Goal: Download file/media

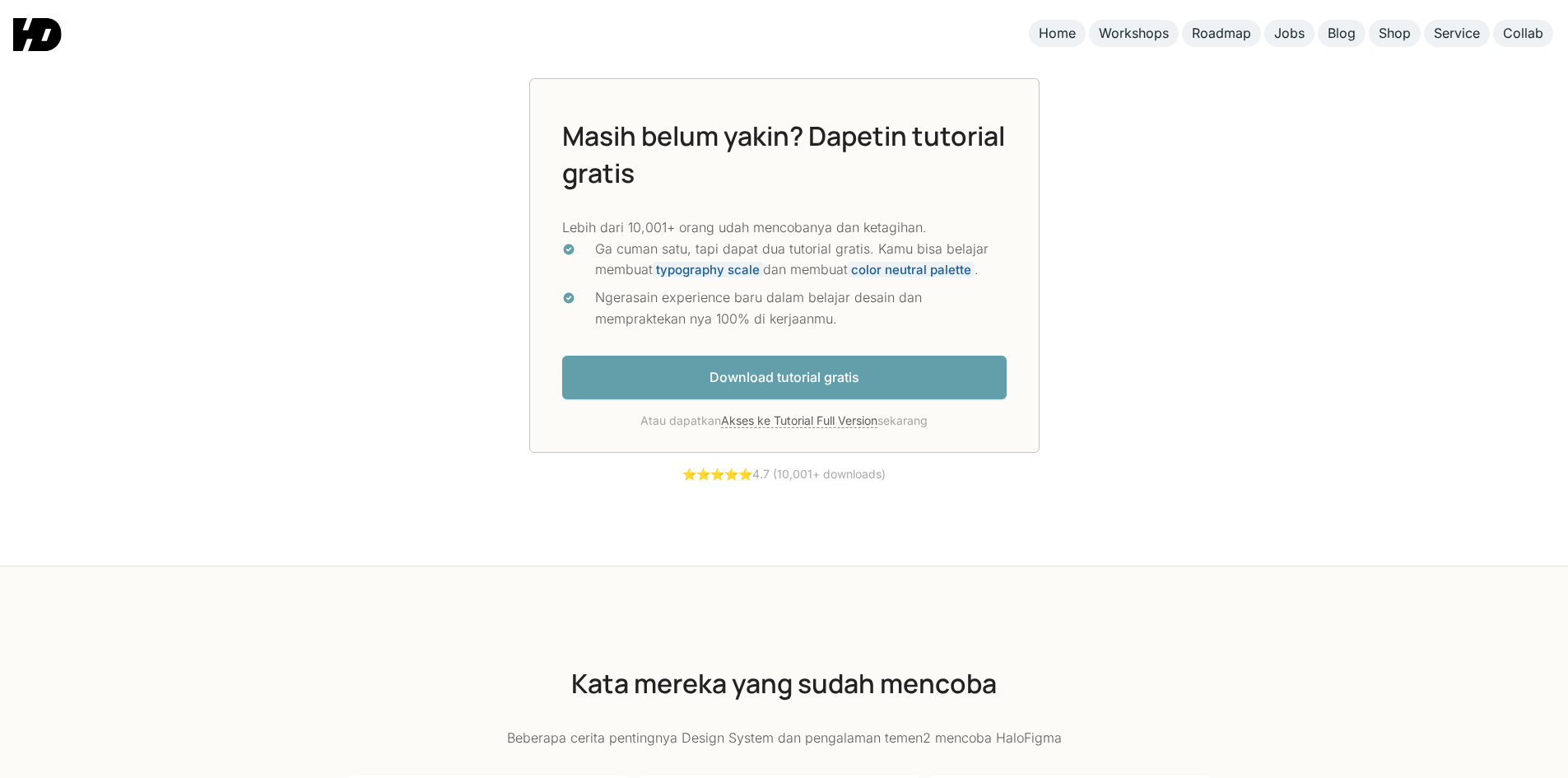
scroll to position [4528, 0]
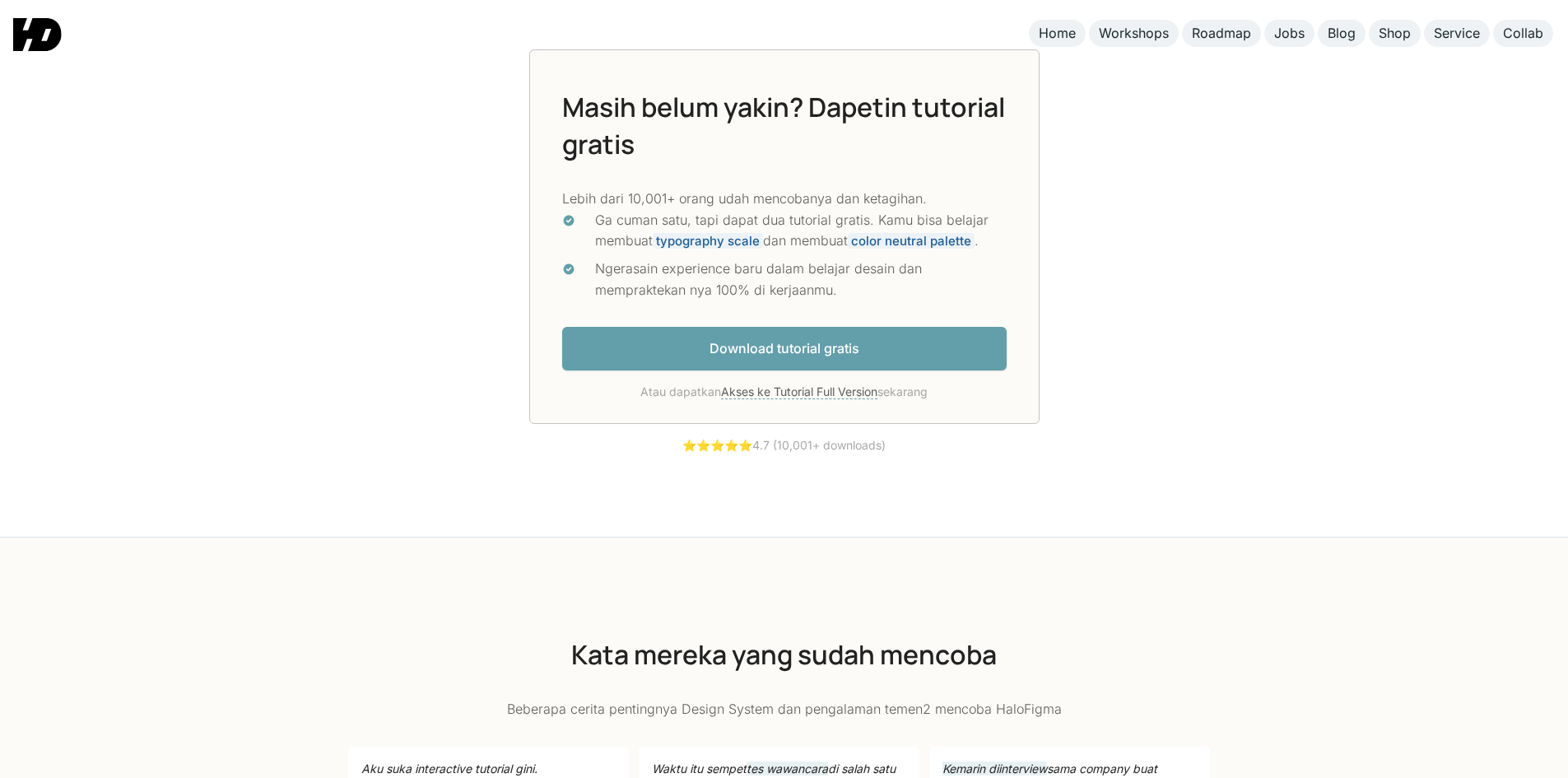
click at [789, 348] on link "Download tutorial gratis" at bounding box center [784, 348] width 445 height 43
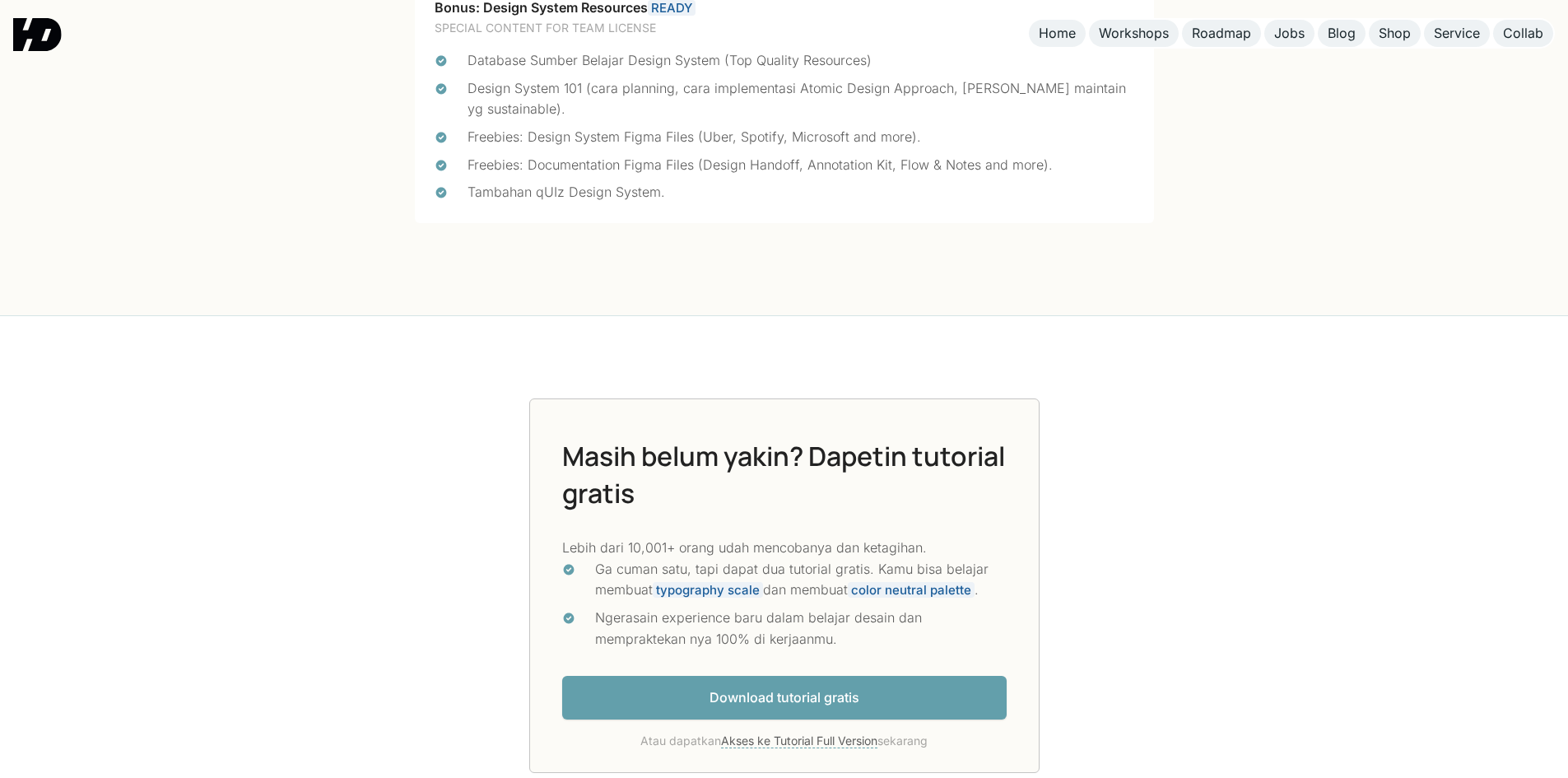
scroll to position [4323, 0]
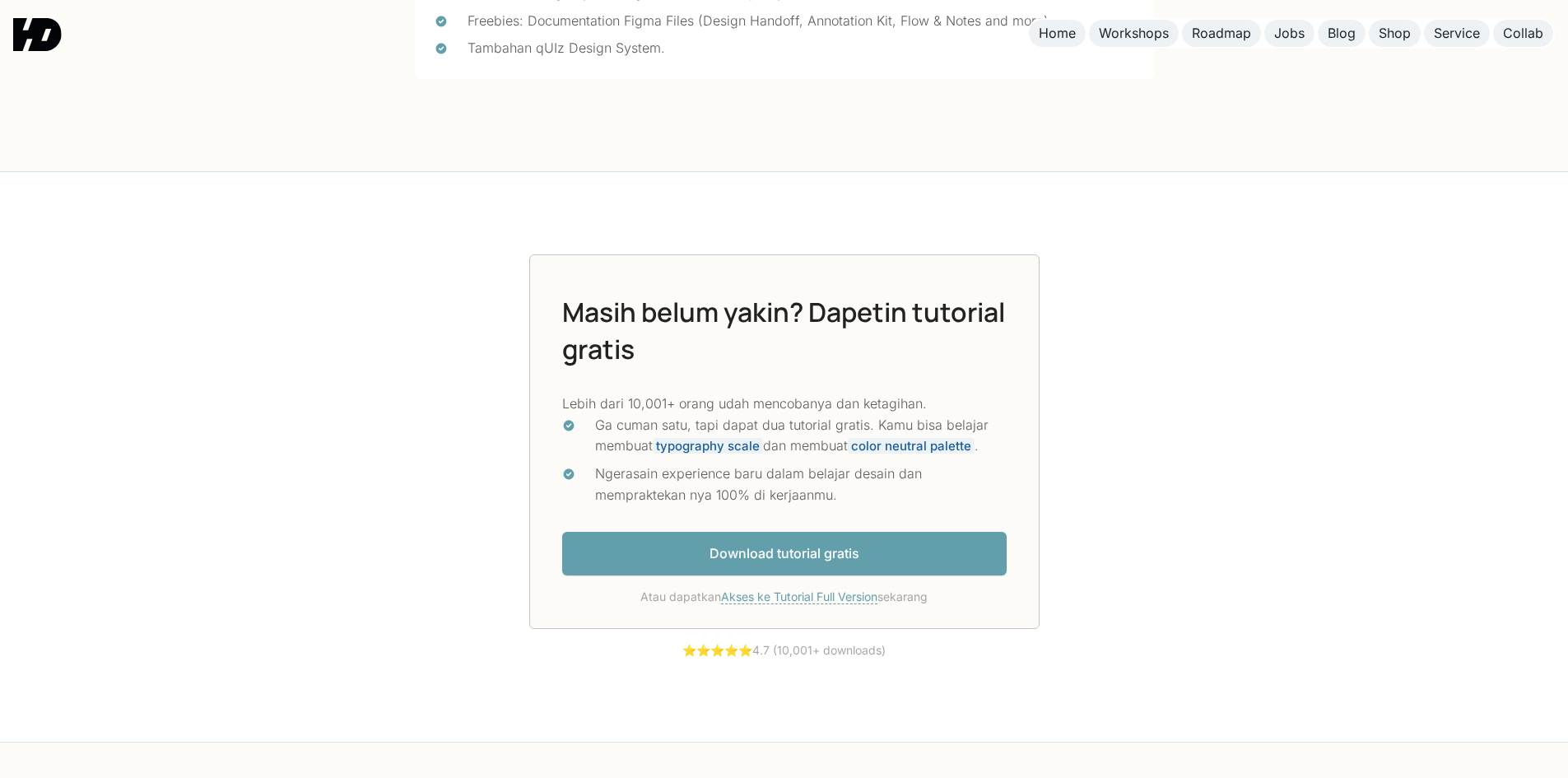
click at [818, 590] on link "Akses ke Tutorial Full Version" at bounding box center [799, 597] width 157 height 15
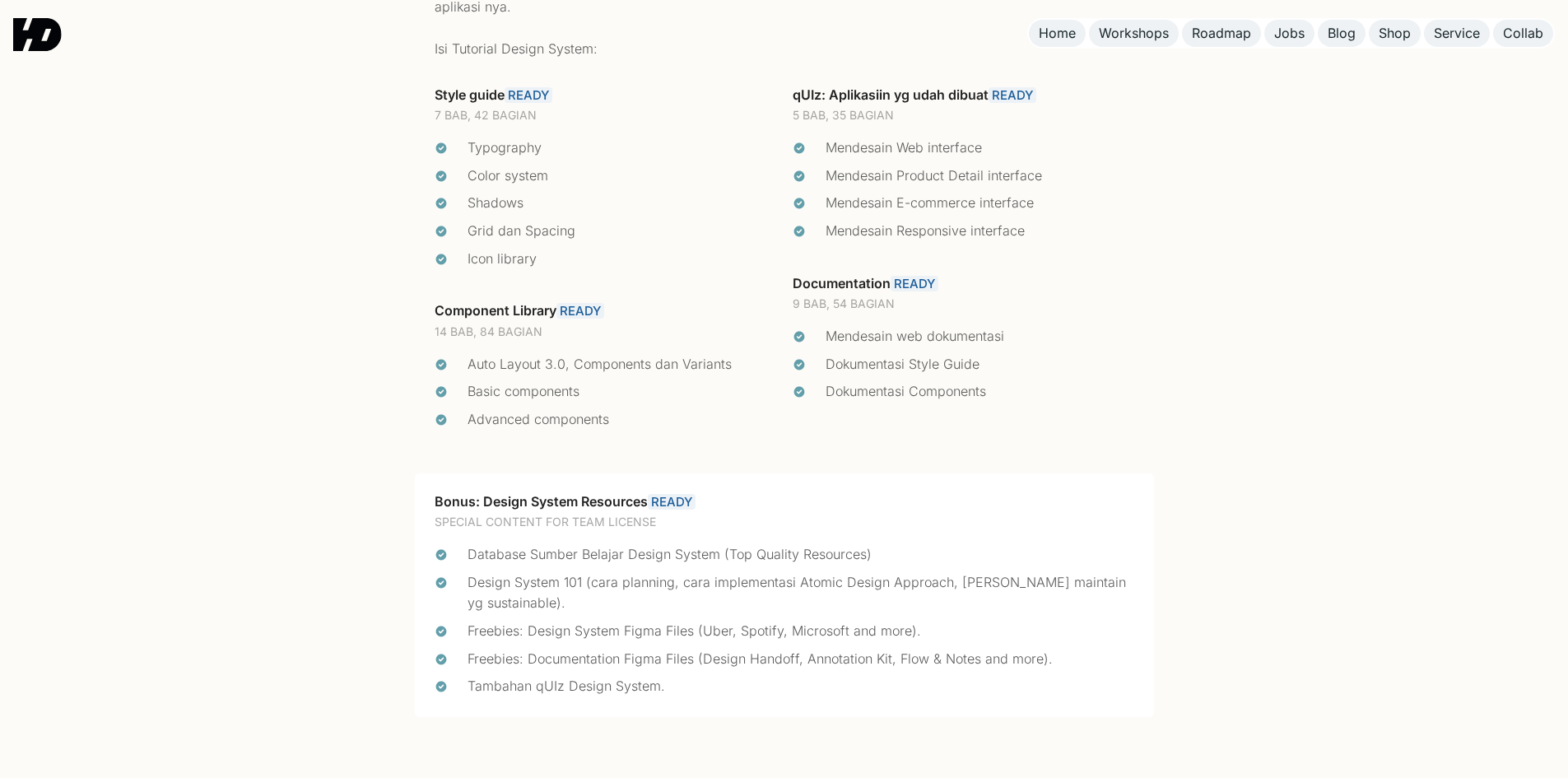
scroll to position [3410, 0]
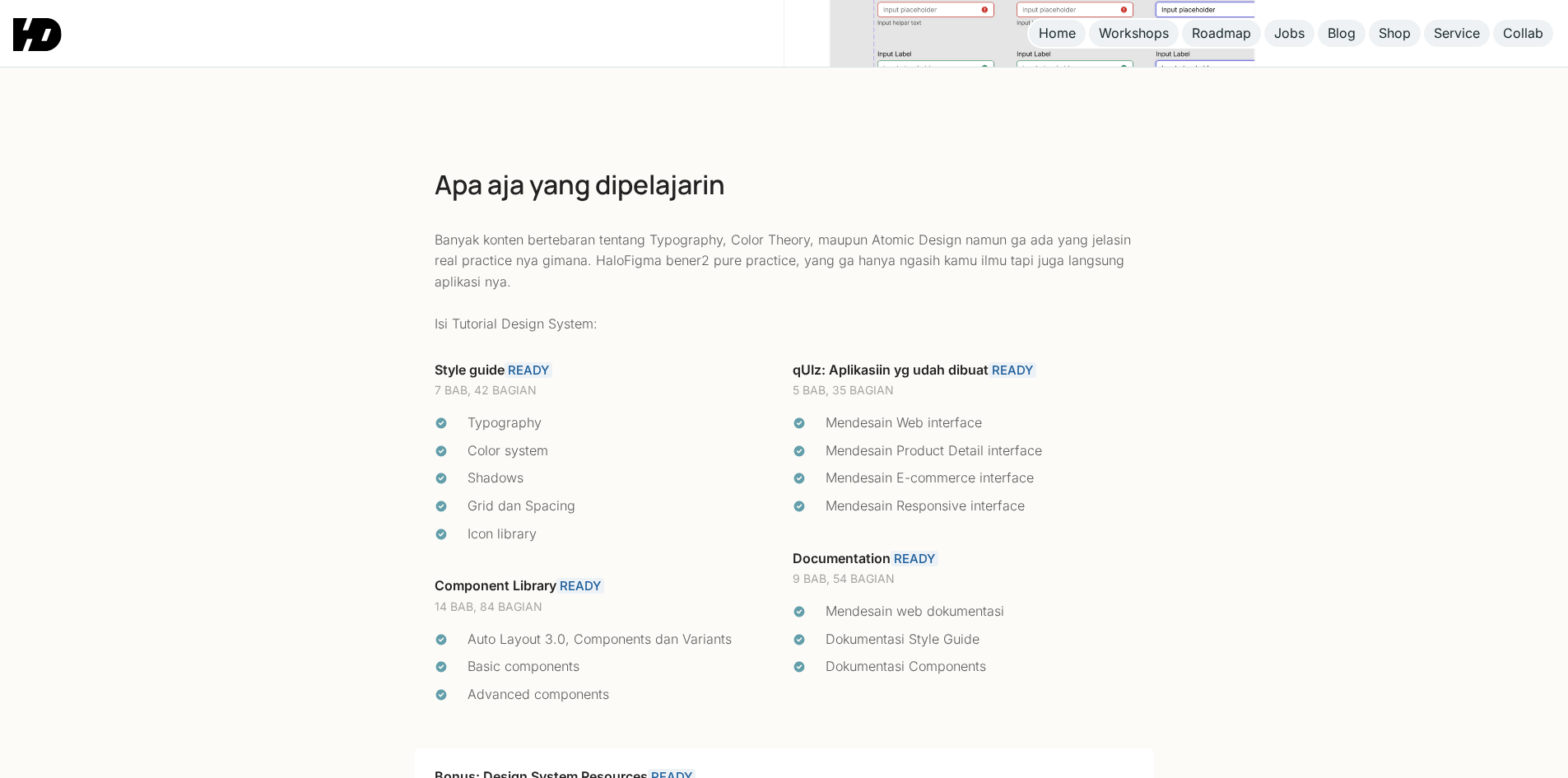
click at [541, 362] on link "READY" at bounding box center [528, 370] width 47 height 16
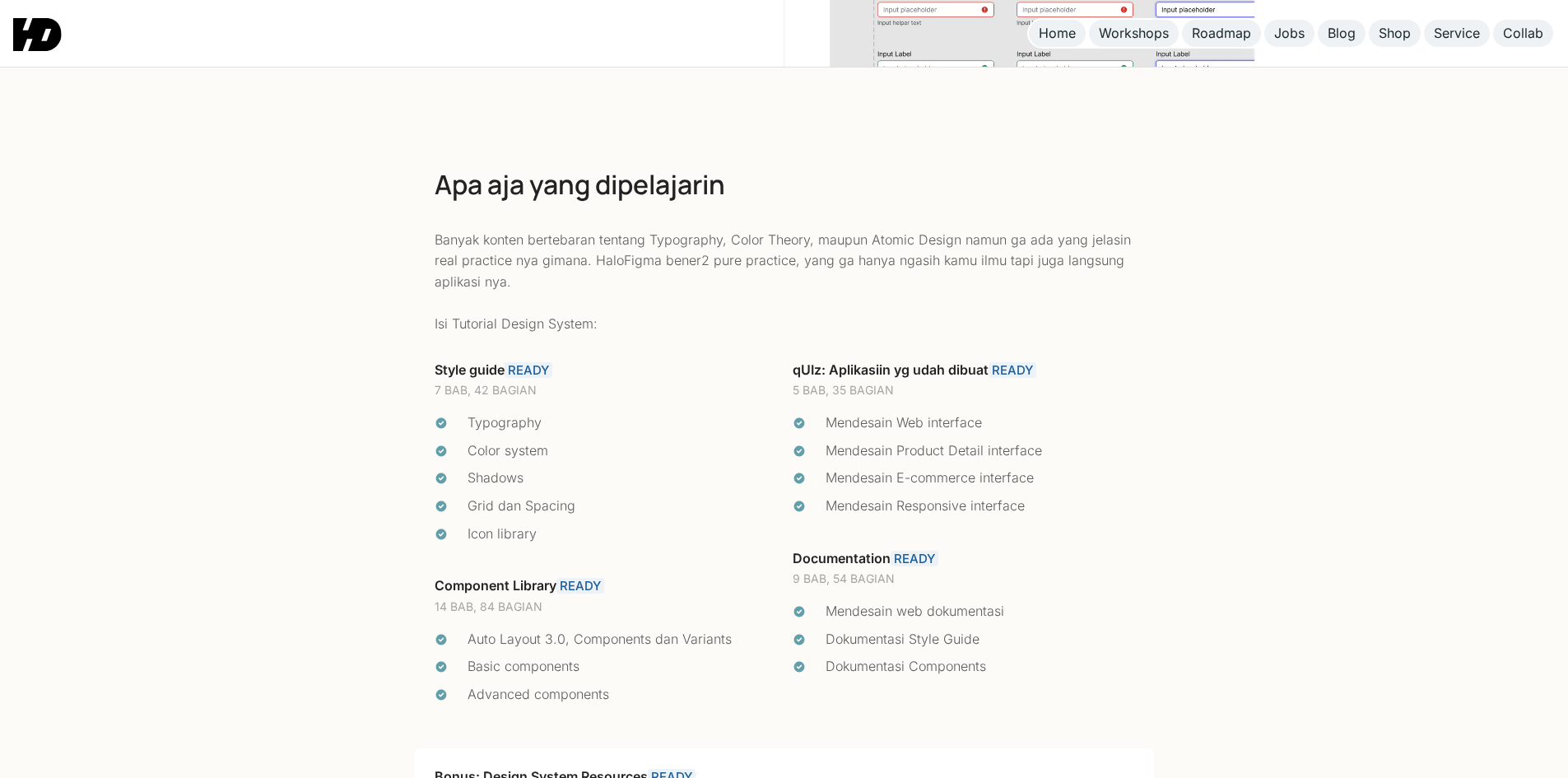
click at [541, 362] on link "READY" at bounding box center [528, 370] width 47 height 16
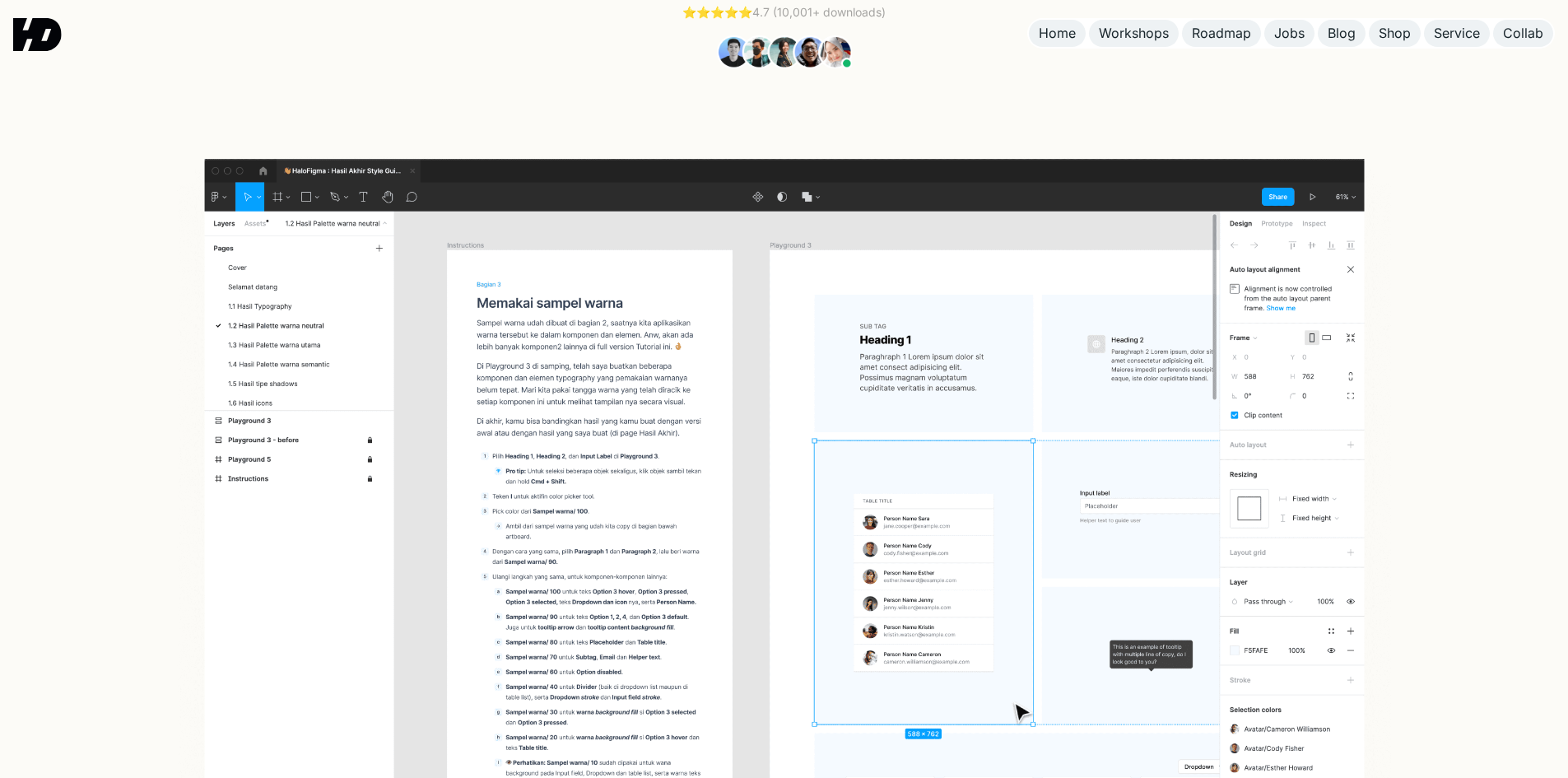
scroll to position [0, 0]
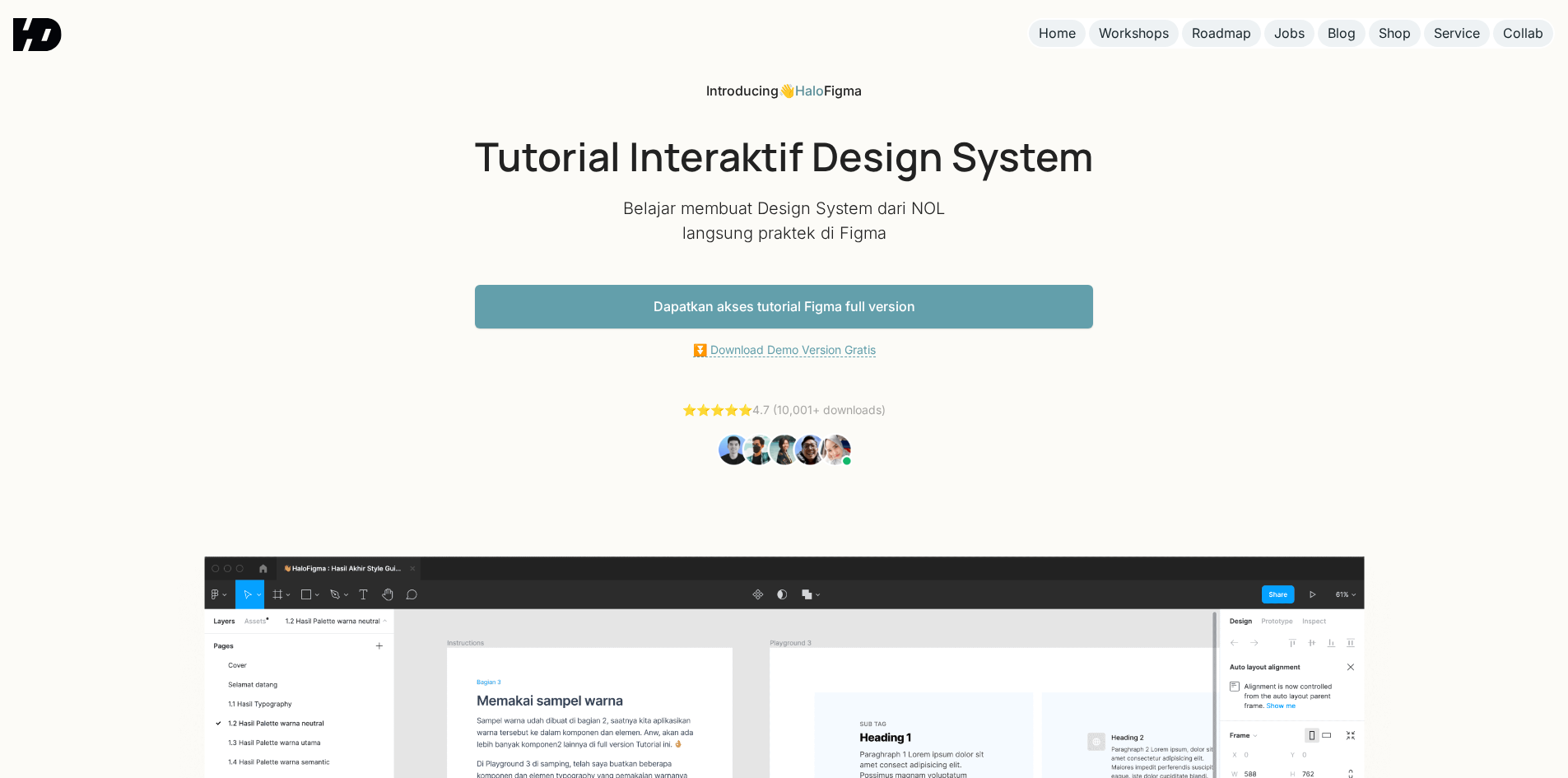
click at [741, 352] on link "⏬ Download Demo Version Gratis" at bounding box center [784, 350] width 182 height 15
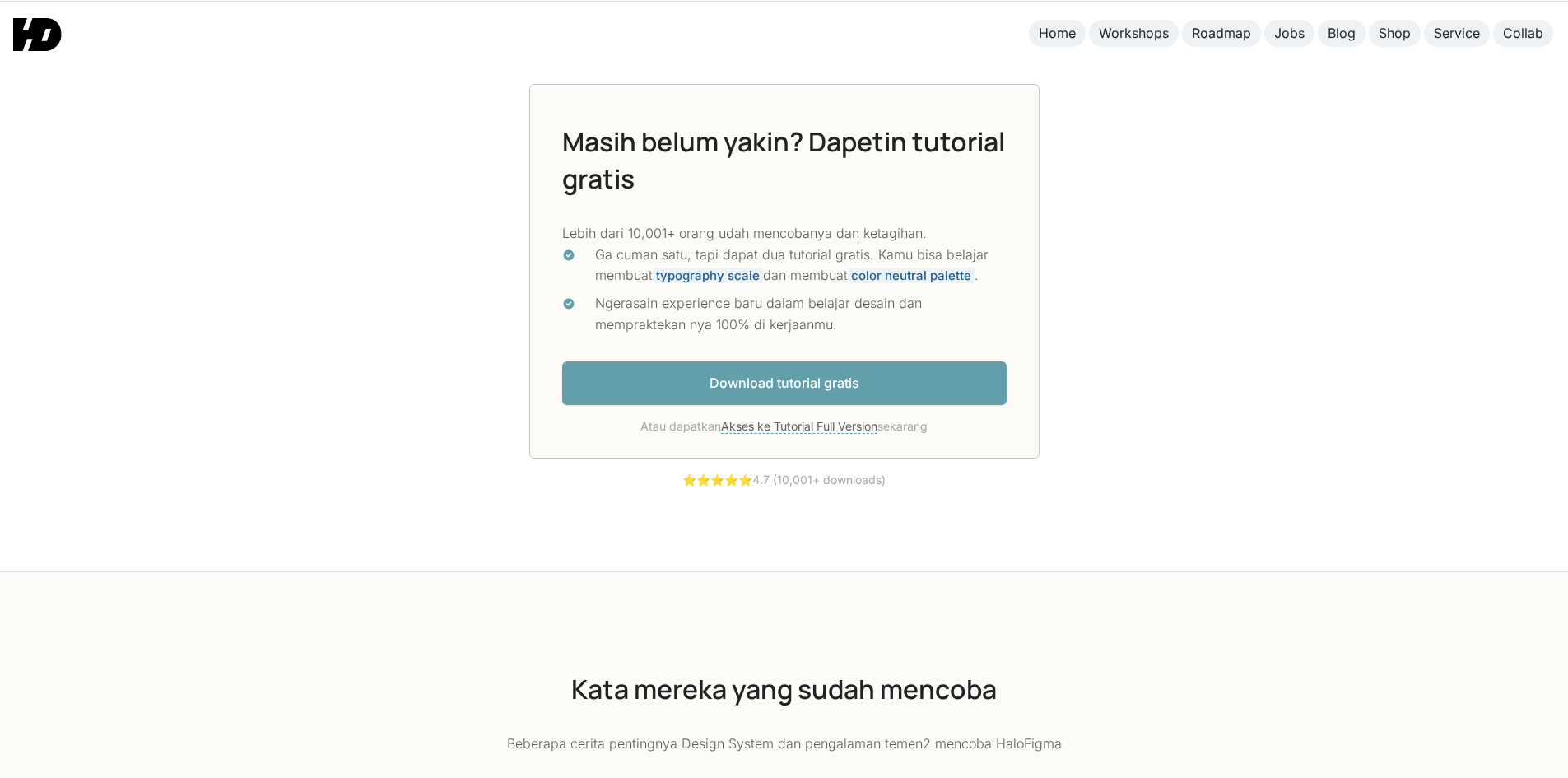
scroll to position [4494, 0]
